Goal: Transaction & Acquisition: Purchase product/service

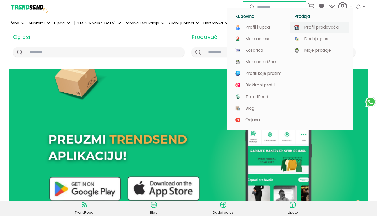
click at [320, 28] on p "Profil prodavača" at bounding box center [321, 27] width 34 height 5
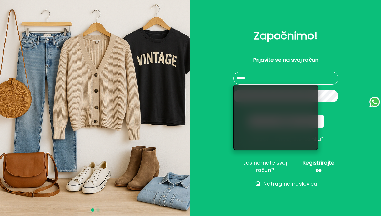
click at [289, 82] on input "text" at bounding box center [285, 78] width 105 height 13
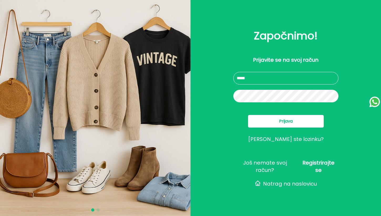
type input "**********"
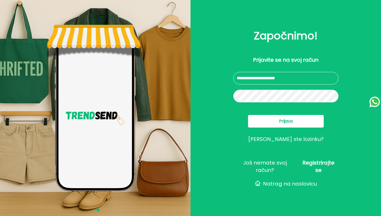
click at [285, 118] on span "Prijava" at bounding box center [286, 121] width 14 height 6
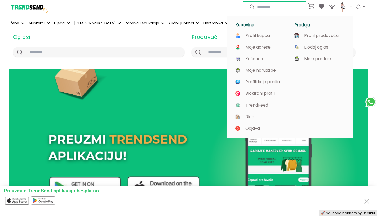
click at [345, 11] on div "Kupovina Profil kupca Moje adrese Košarica Moje narudžbe Profili koje pratim Bl…" at bounding box center [290, 74] width 126 height 128
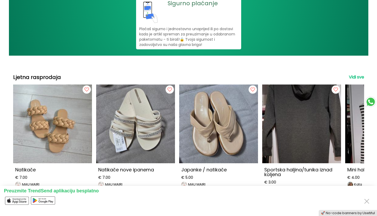
scroll to position [650, 0]
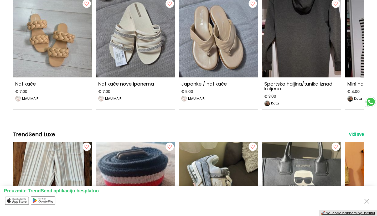
click at [352, 214] on link "🚀 No-code banners by Usetiful" at bounding box center [348, 213] width 54 height 4
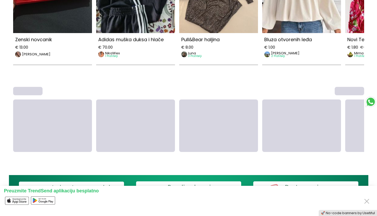
scroll to position [311, 0]
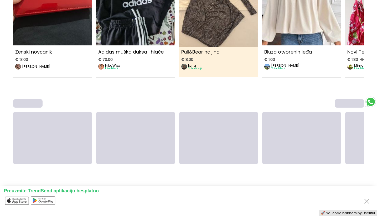
click at [215, 32] on img at bounding box center [218, 4] width 87 height 87
